Goal: Find specific page/section: Find specific page/section

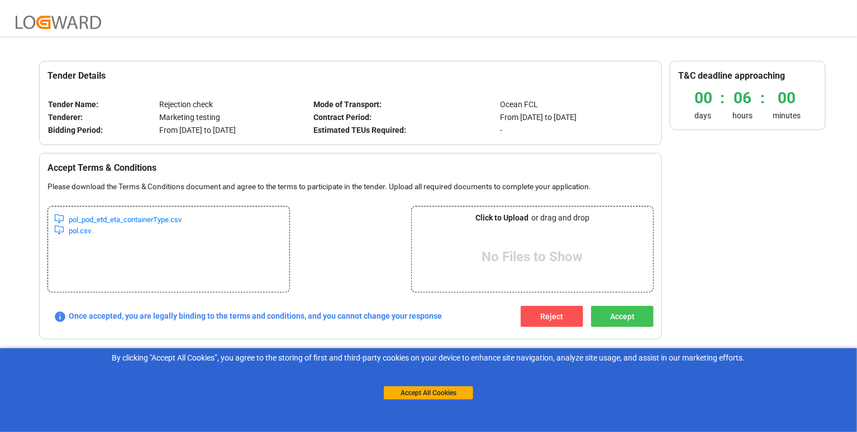
click at [434, 386] on div "Accept All Cookies" at bounding box center [428, 382] width 89 height 36
click at [434, 396] on button "Accept All Cookies" at bounding box center [428, 393] width 89 height 13
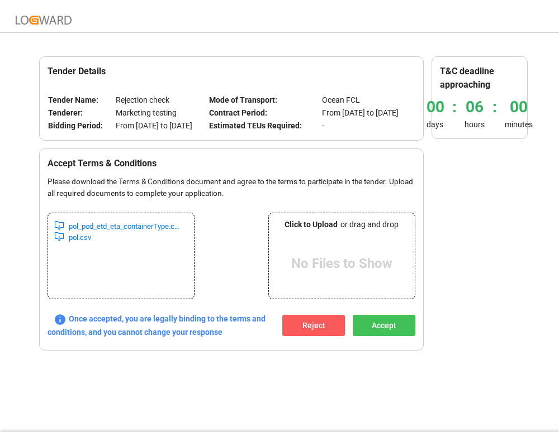
click at [302, 336] on button "Reject" at bounding box center [313, 325] width 63 height 21
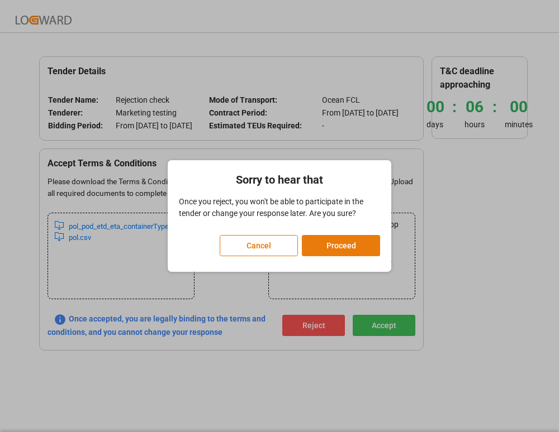
click at [343, 242] on button "Proceed" at bounding box center [341, 245] width 78 height 21
